Goal: Transaction & Acquisition: Purchase product/service

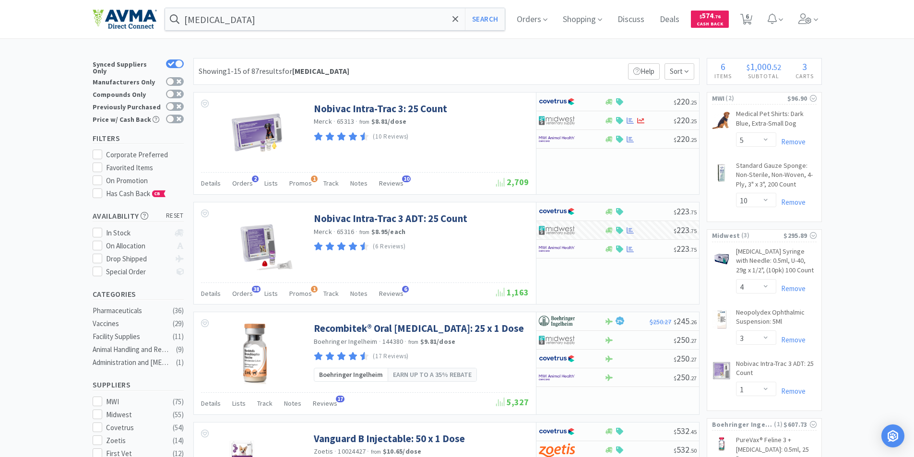
select select "5"
select select "10"
select select "4"
select select "3"
select select "1"
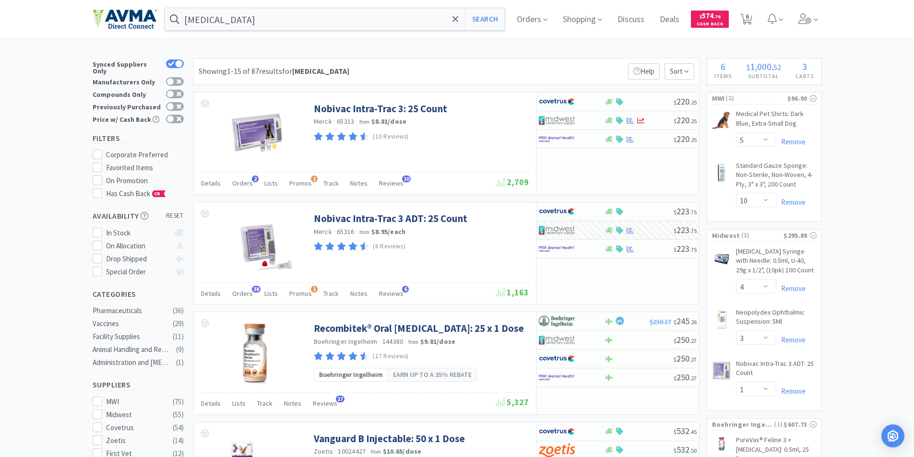
select select "1"
click at [529, 18] on span "Orders" at bounding box center [532, 19] width 38 height 38
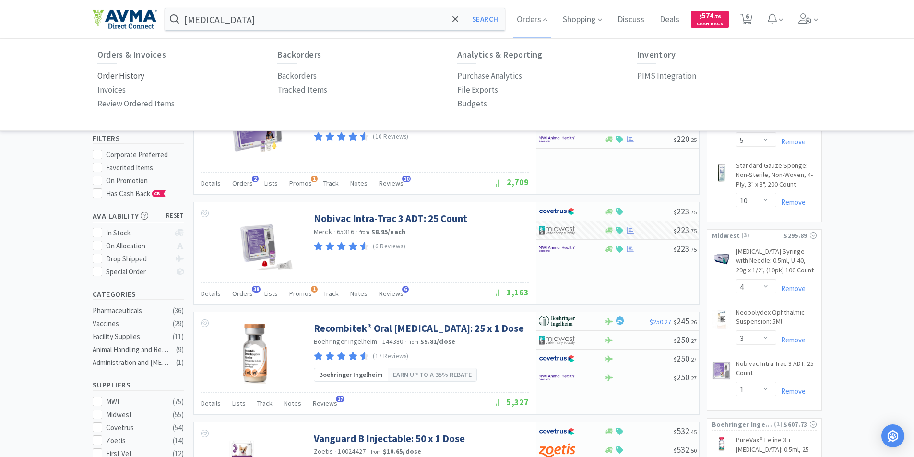
click at [123, 73] on p "Order History" at bounding box center [120, 76] width 47 height 13
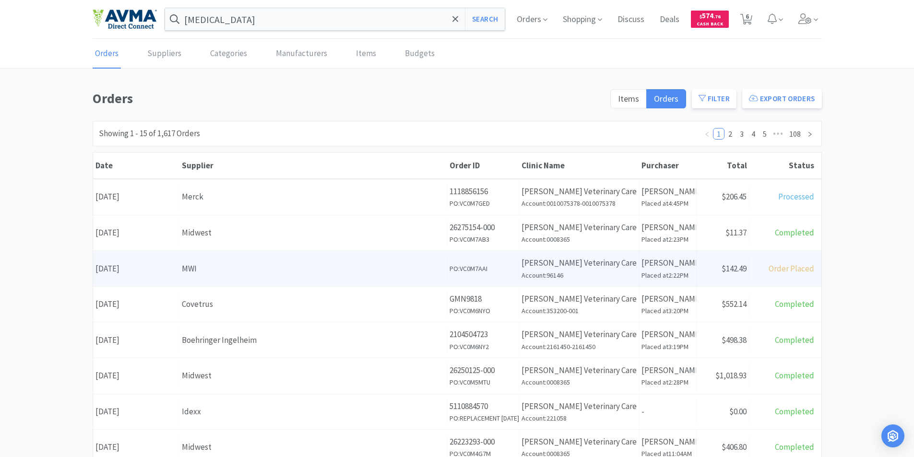
click at [139, 265] on div "Date [DATE]" at bounding box center [136, 269] width 86 height 24
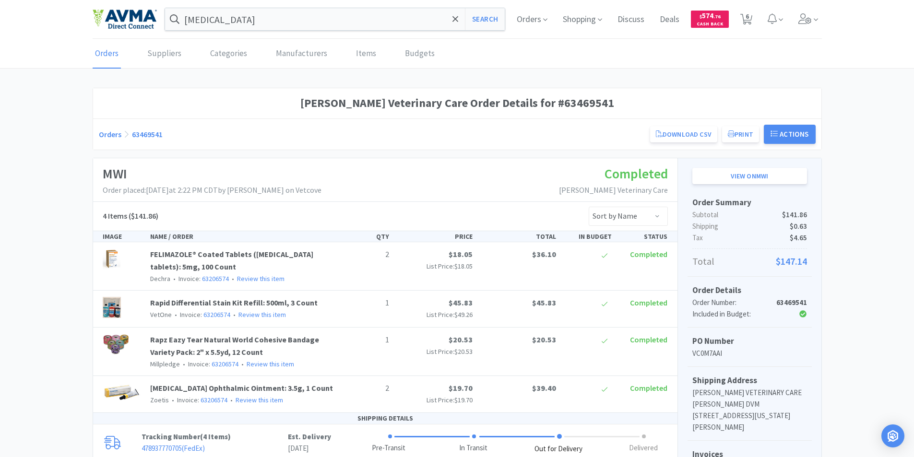
scroll to position [96, 0]
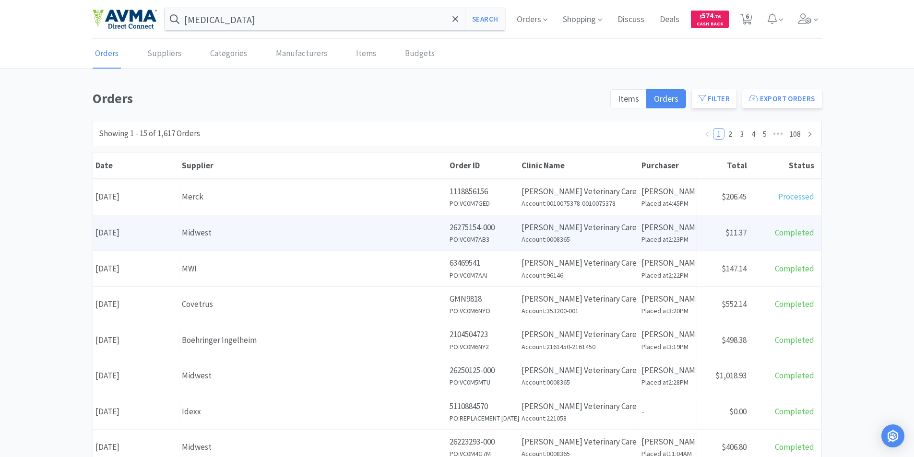
click at [148, 232] on div "Date [DATE]" at bounding box center [136, 233] width 86 height 24
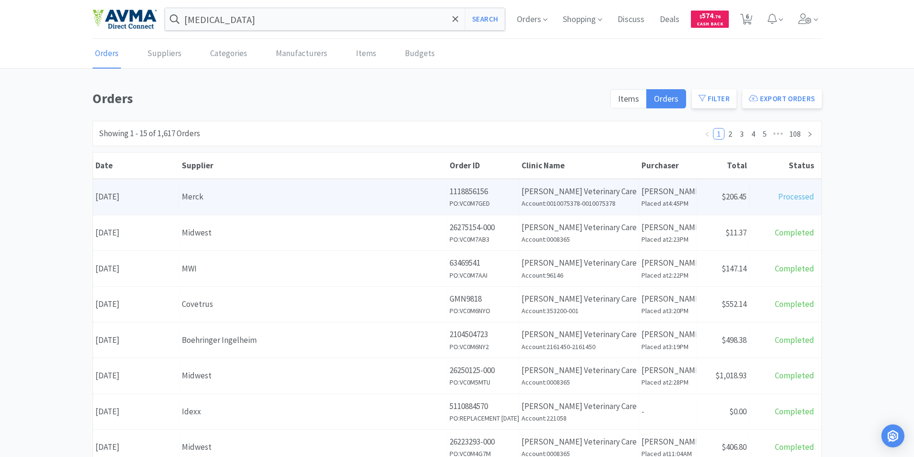
click at [143, 196] on div "Date [DATE]" at bounding box center [136, 197] width 86 height 24
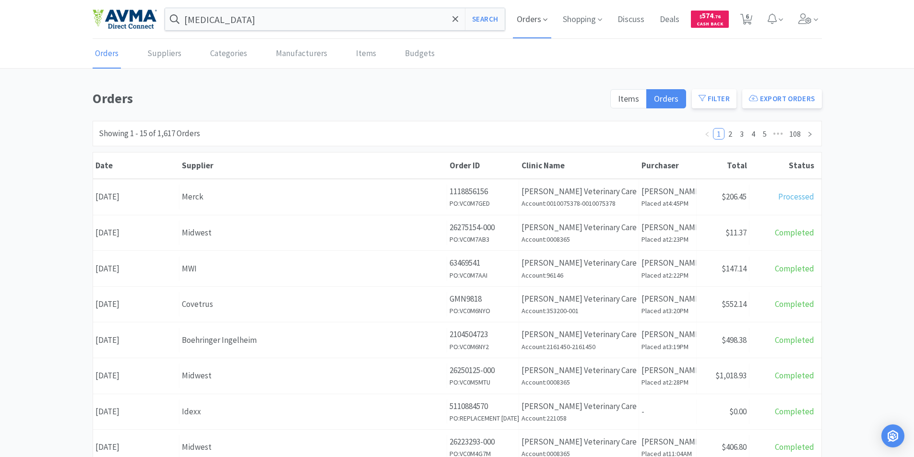
click at [526, 16] on span "Orders" at bounding box center [532, 19] width 38 height 38
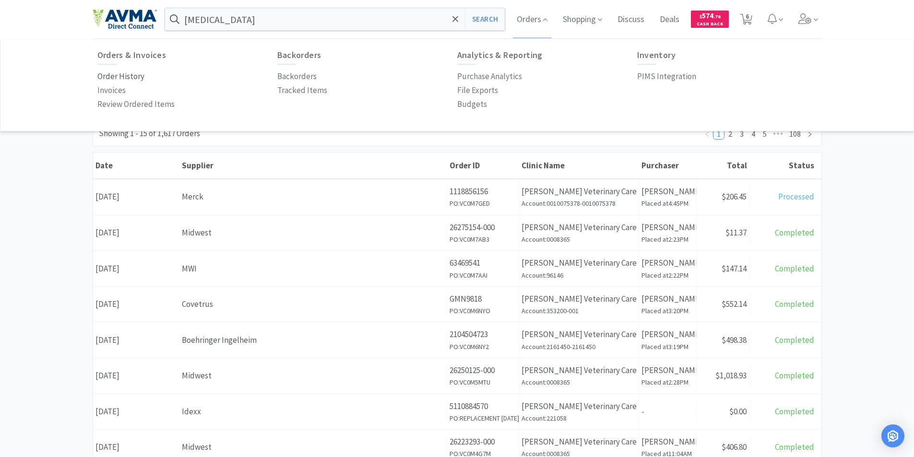
click at [102, 74] on p "Order History" at bounding box center [120, 76] width 47 height 13
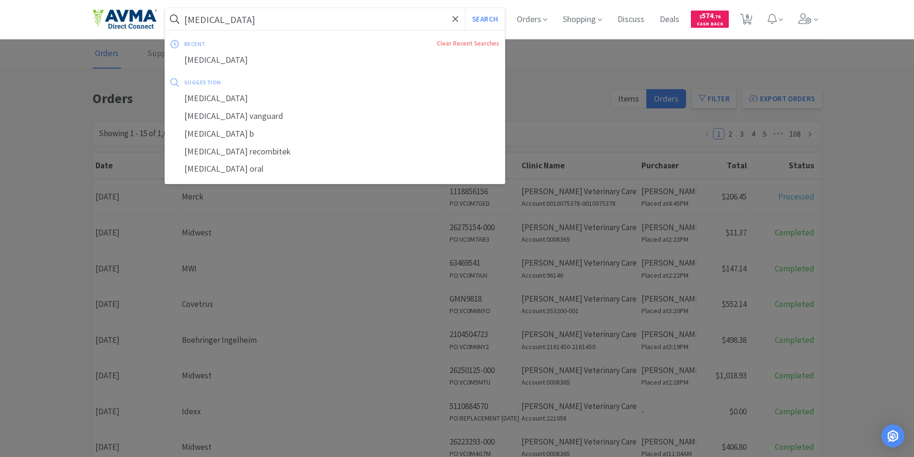
click at [234, 17] on input "[MEDICAL_DATA]" at bounding box center [335, 19] width 340 height 22
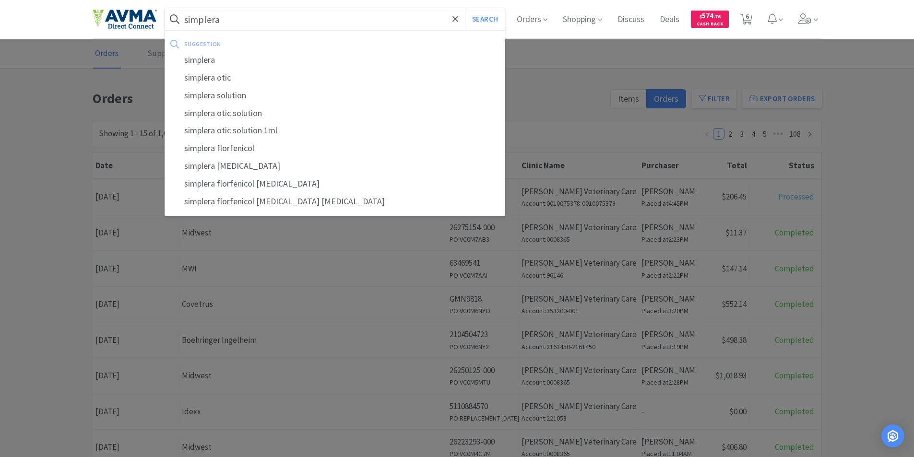
type input "simplera"
click at [205, 58] on div "simplera" at bounding box center [335, 60] width 340 height 18
select select "5"
select select "10"
select select "4"
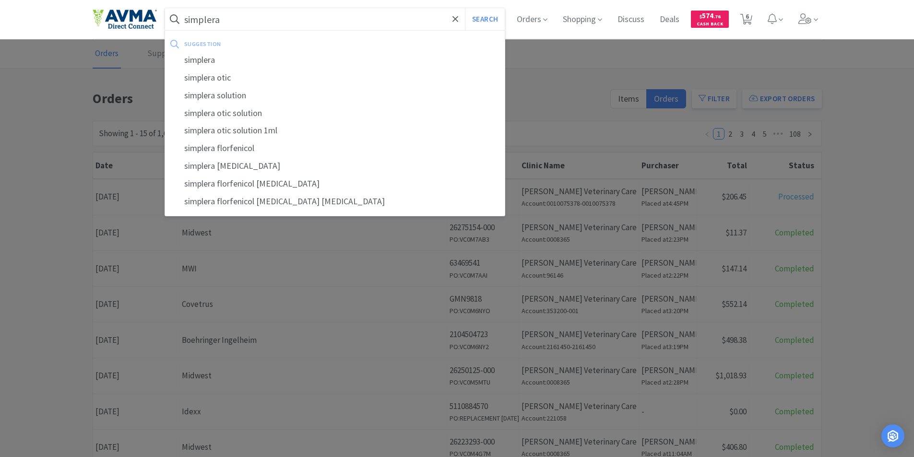
select select "3"
select select "1"
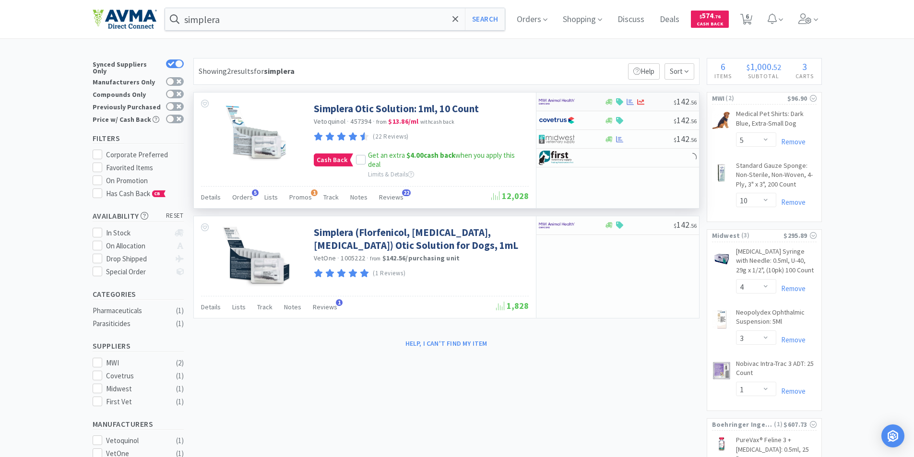
click at [547, 101] on img at bounding box center [557, 101] width 36 height 14
select select "1"
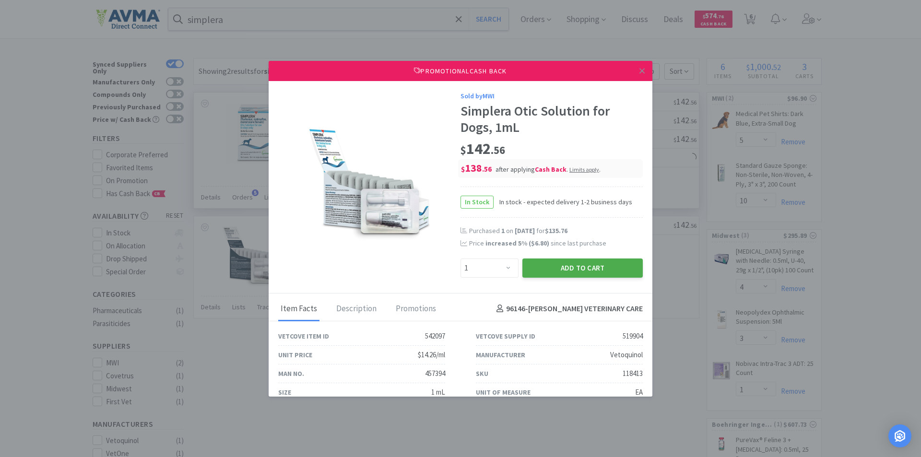
click at [556, 269] on button "Add to Cart" at bounding box center [582, 267] width 120 height 19
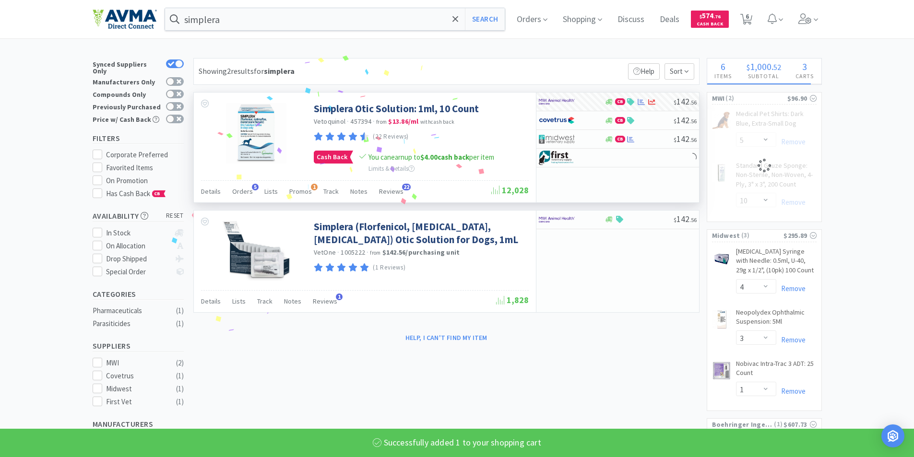
select select "1"
select select "10"
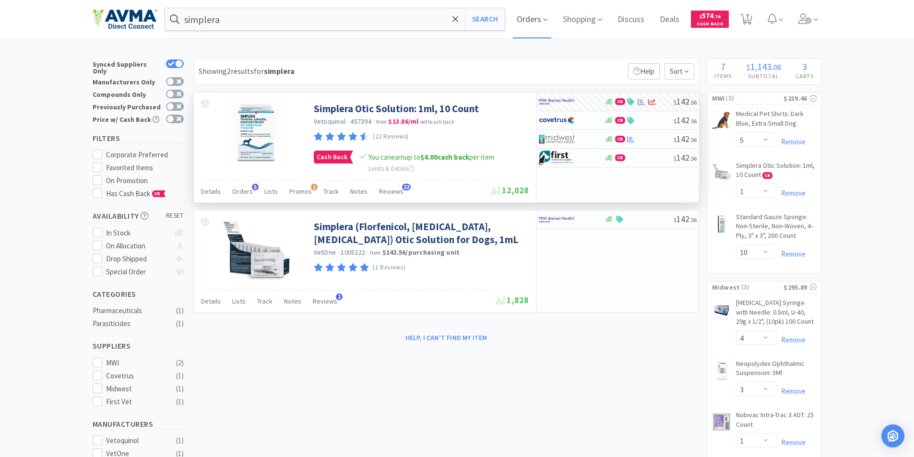
click at [527, 21] on span "Orders" at bounding box center [532, 19] width 38 height 38
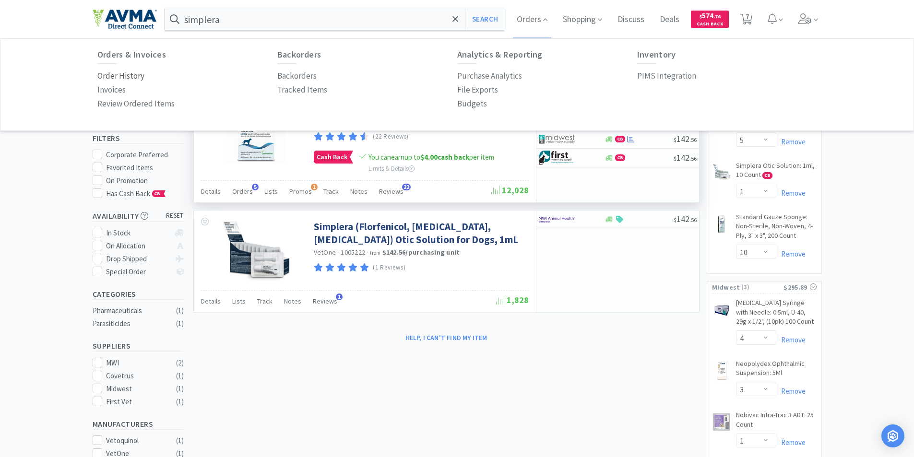
click at [110, 74] on p "Order History" at bounding box center [120, 76] width 47 height 13
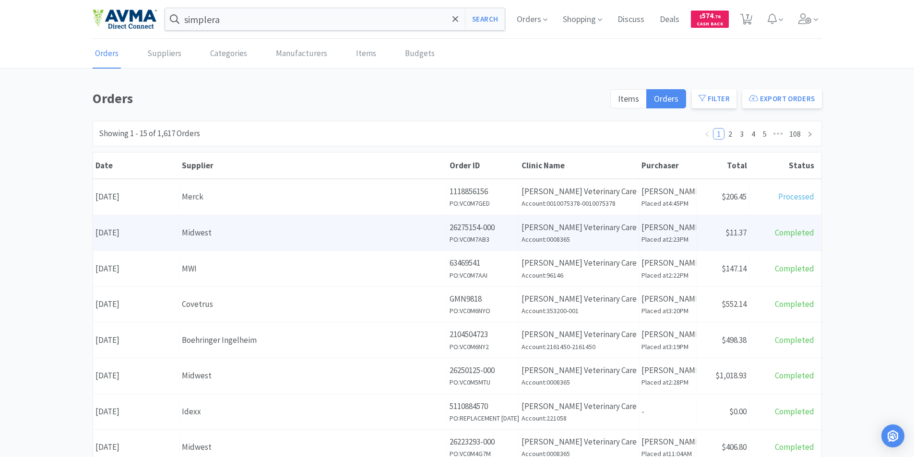
click at [121, 233] on div "Date [DATE]" at bounding box center [136, 233] width 86 height 24
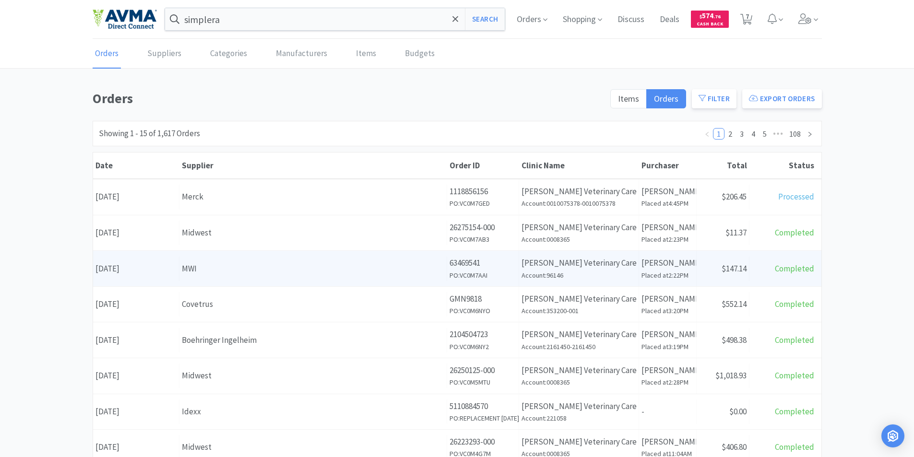
click at [129, 266] on div "Date [DATE]" at bounding box center [136, 269] width 86 height 24
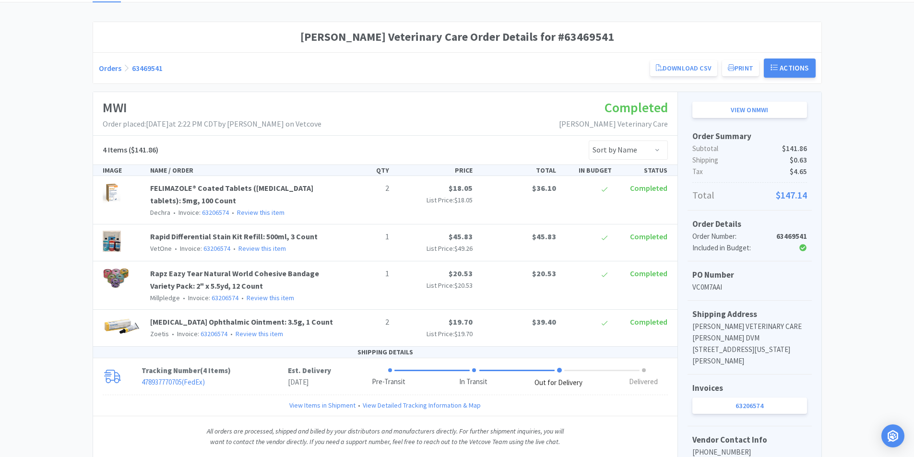
scroll to position [181, 0]
